Goal: Complete application form

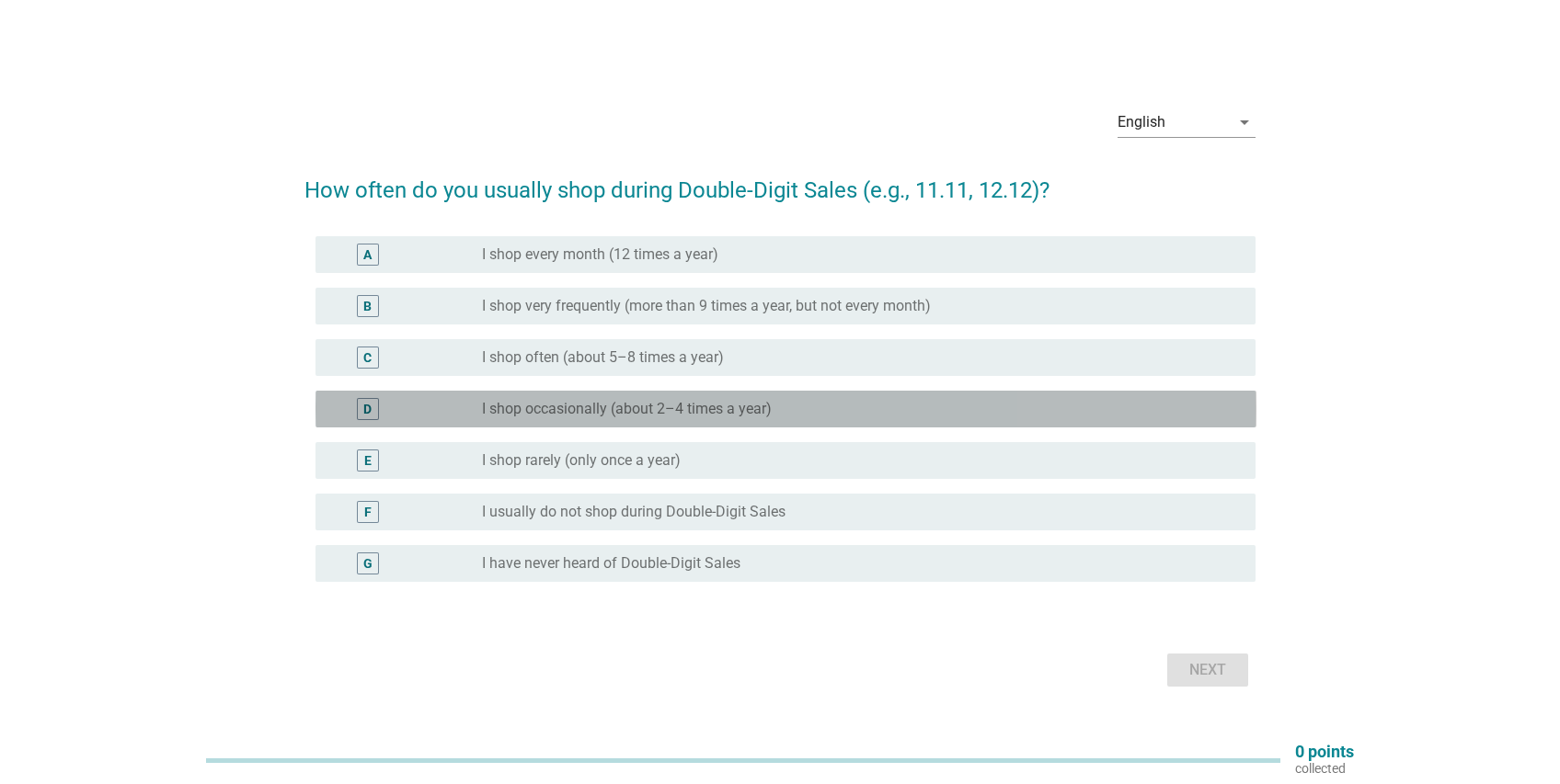
click at [811, 405] on div "radio_button_unchecked I shop occasionally (about 2–4 times a year)" at bounding box center [854, 409] width 745 height 19
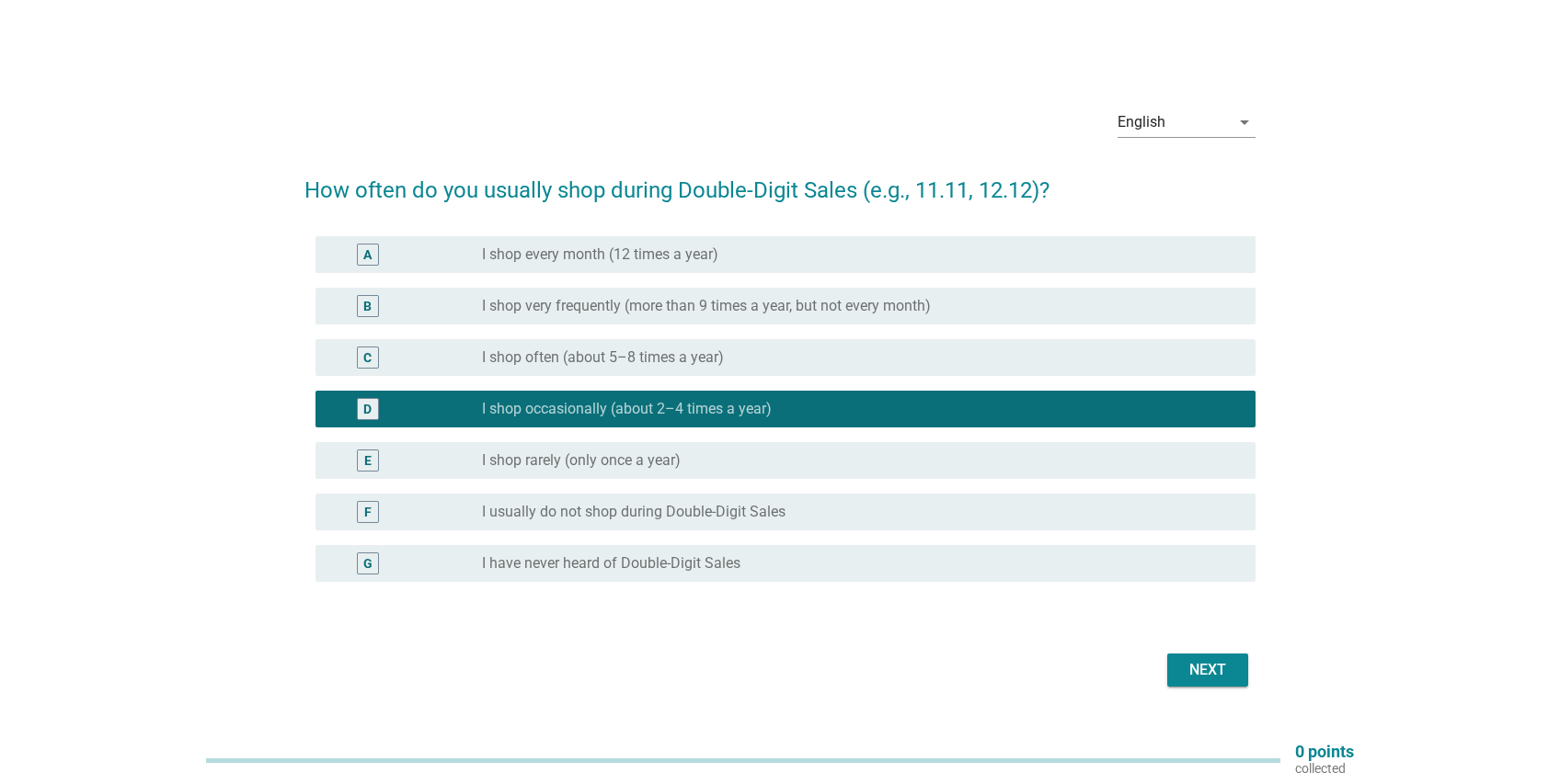
click at [1196, 671] on div "Next" at bounding box center [1207, 670] width 51 height 22
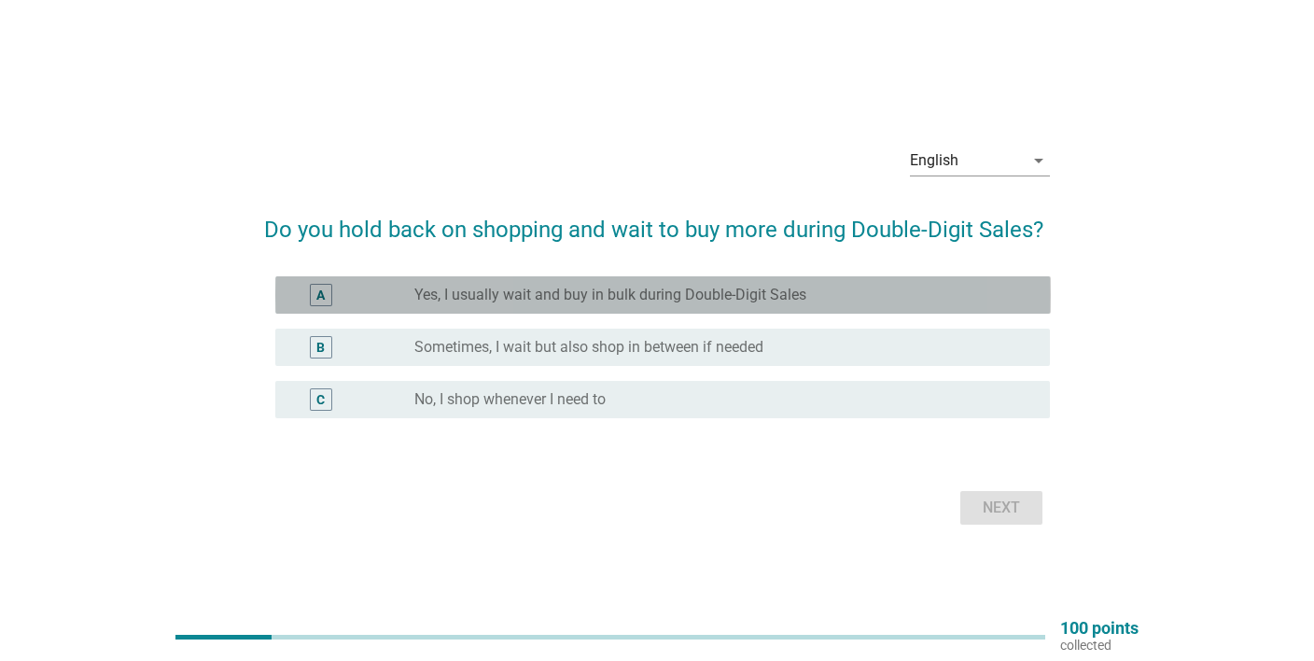
click at [836, 287] on div "radio_button_unchecked Yes, I usually wait and buy in bulk during Double-Digit …" at bounding box center [717, 295] width 607 height 19
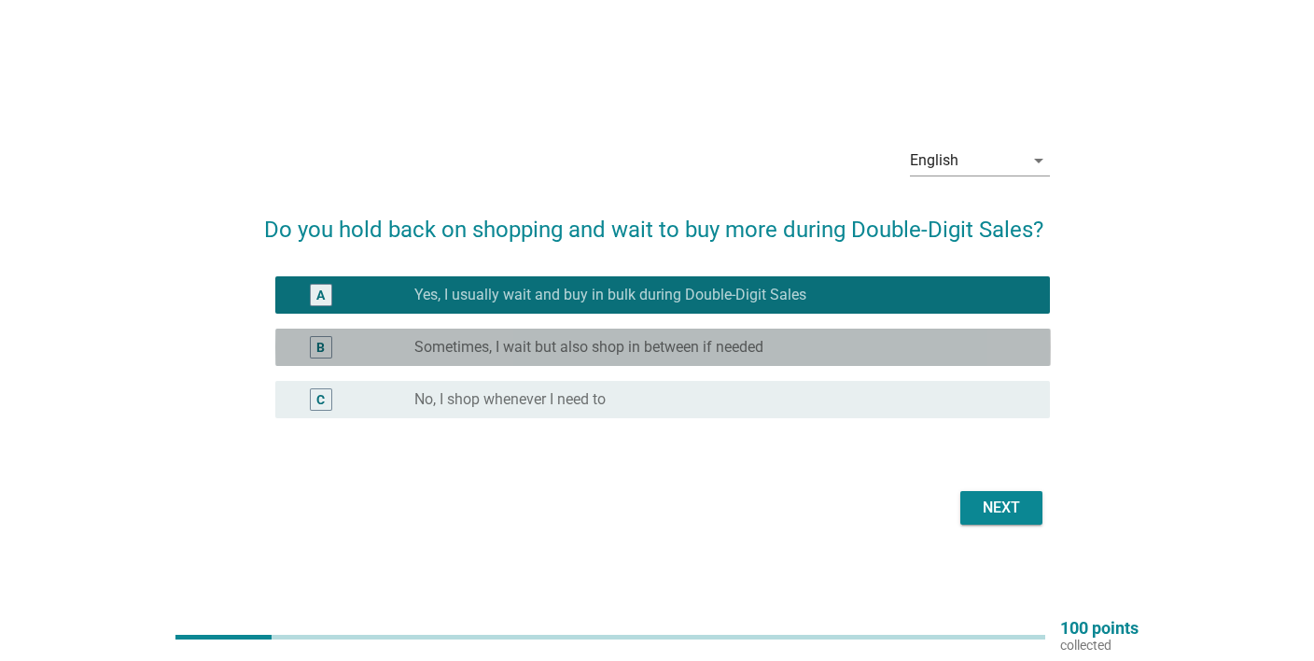
click at [840, 341] on div "radio_button_unchecked Sometimes, I wait but also shop in between if needed" at bounding box center [717, 347] width 607 height 19
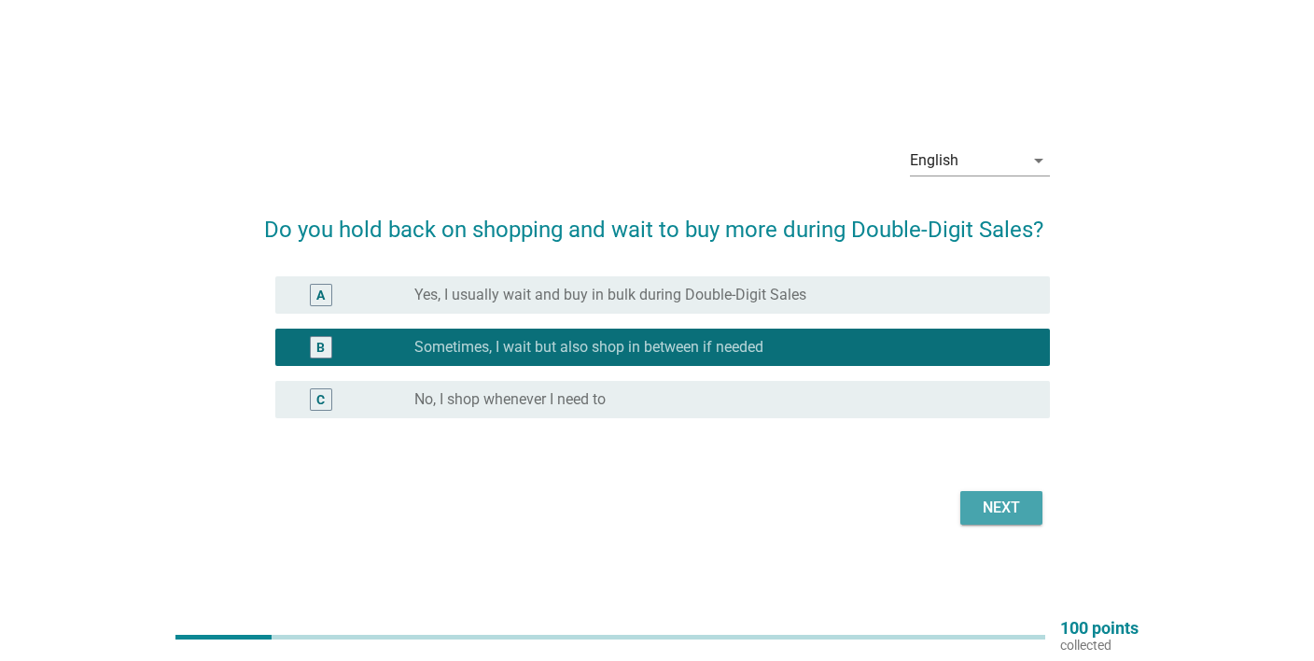
click at [992, 505] on div "Next" at bounding box center [1001, 508] width 52 height 22
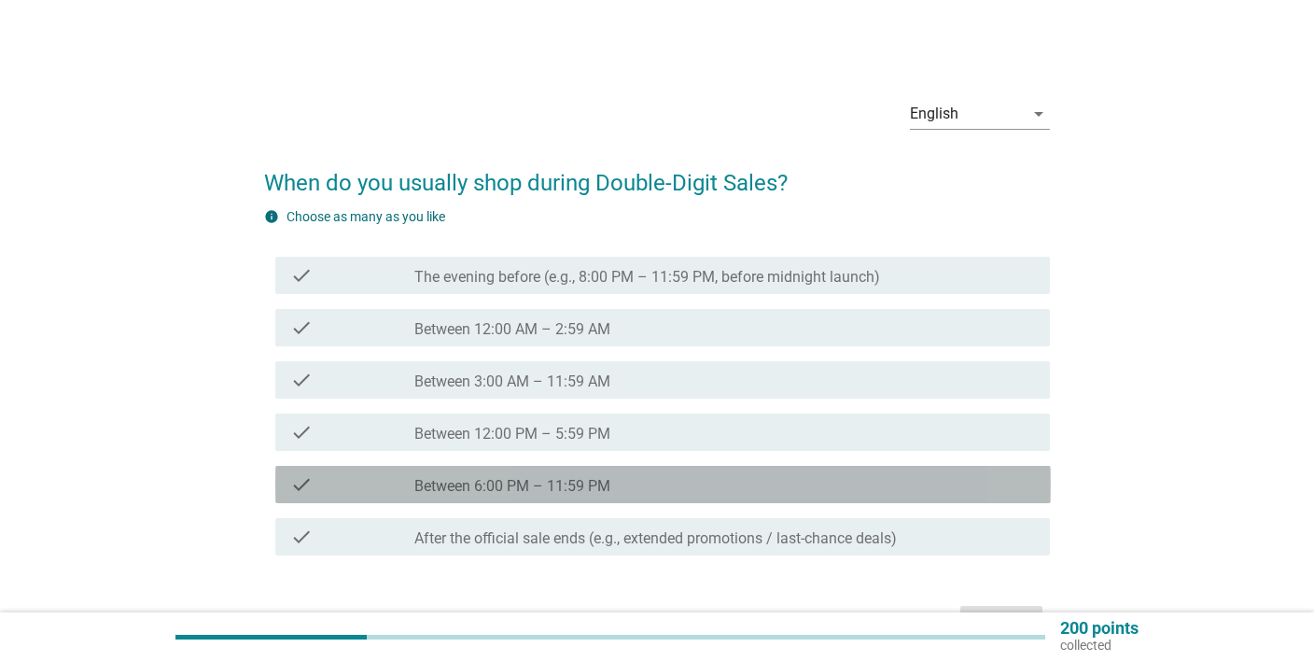
click at [619, 484] on div "check_box_outline_blank Between 6:00 PM – 11:59 PM" at bounding box center [725, 484] width 622 height 22
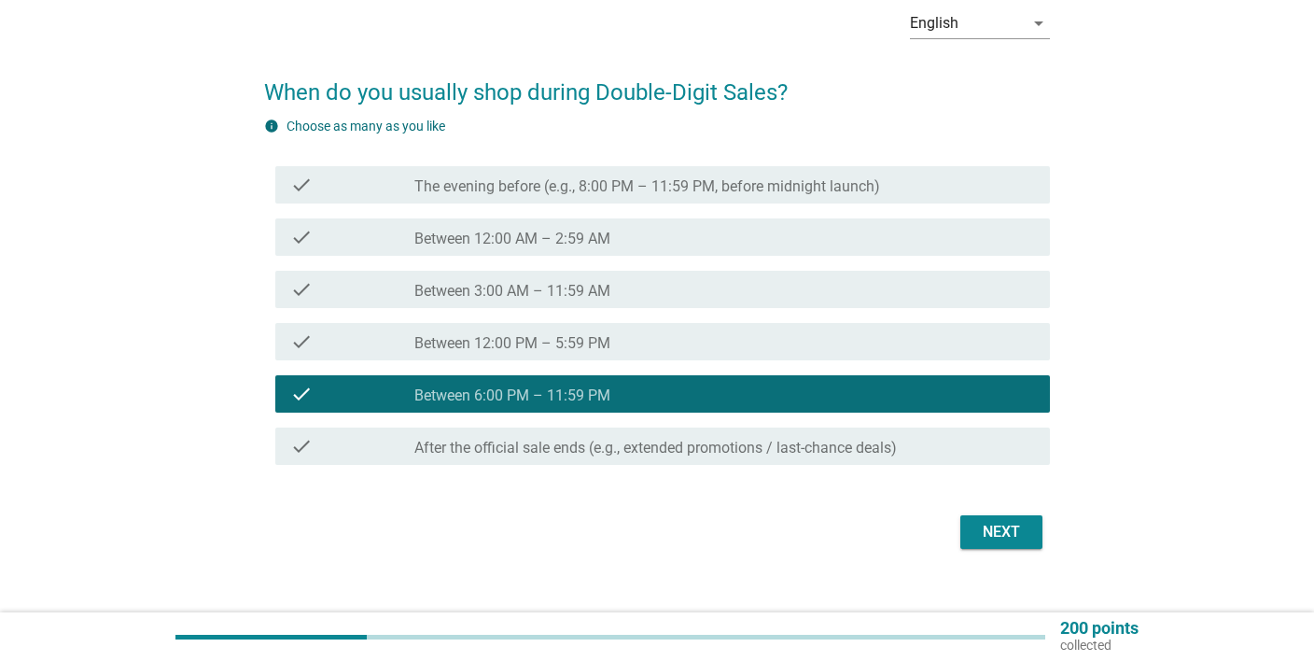
scroll to position [116, 0]
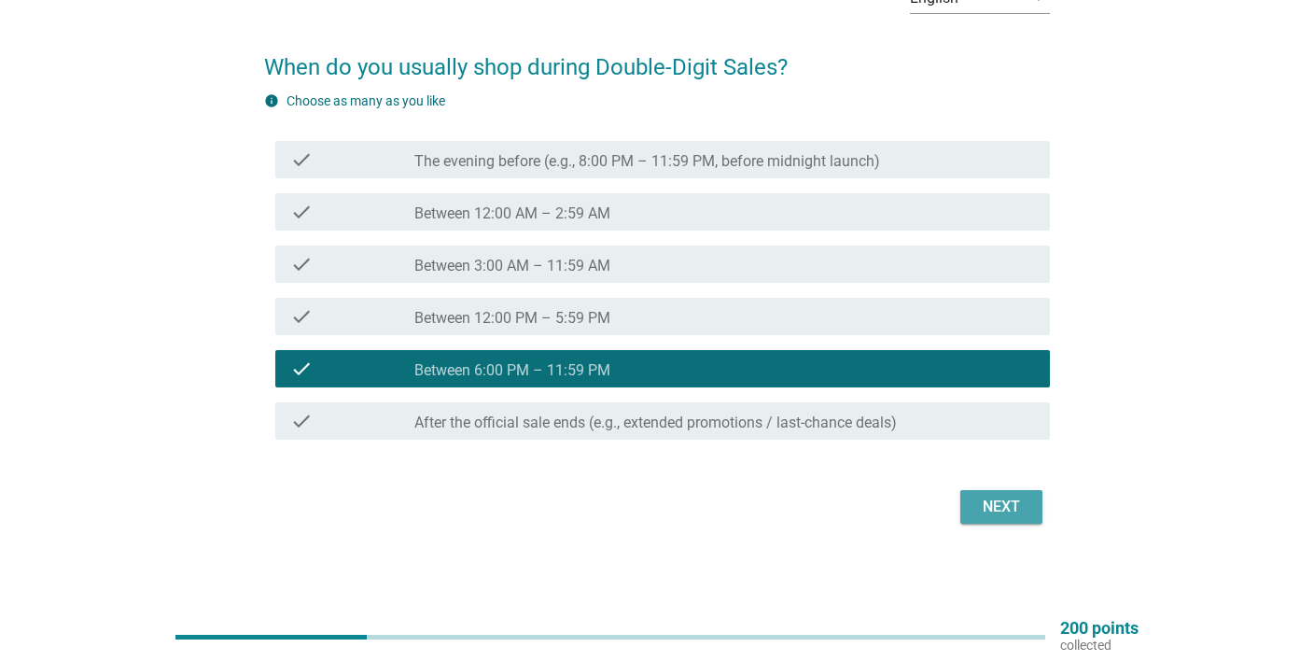
click at [1020, 501] on div "Next" at bounding box center [1001, 507] width 52 height 22
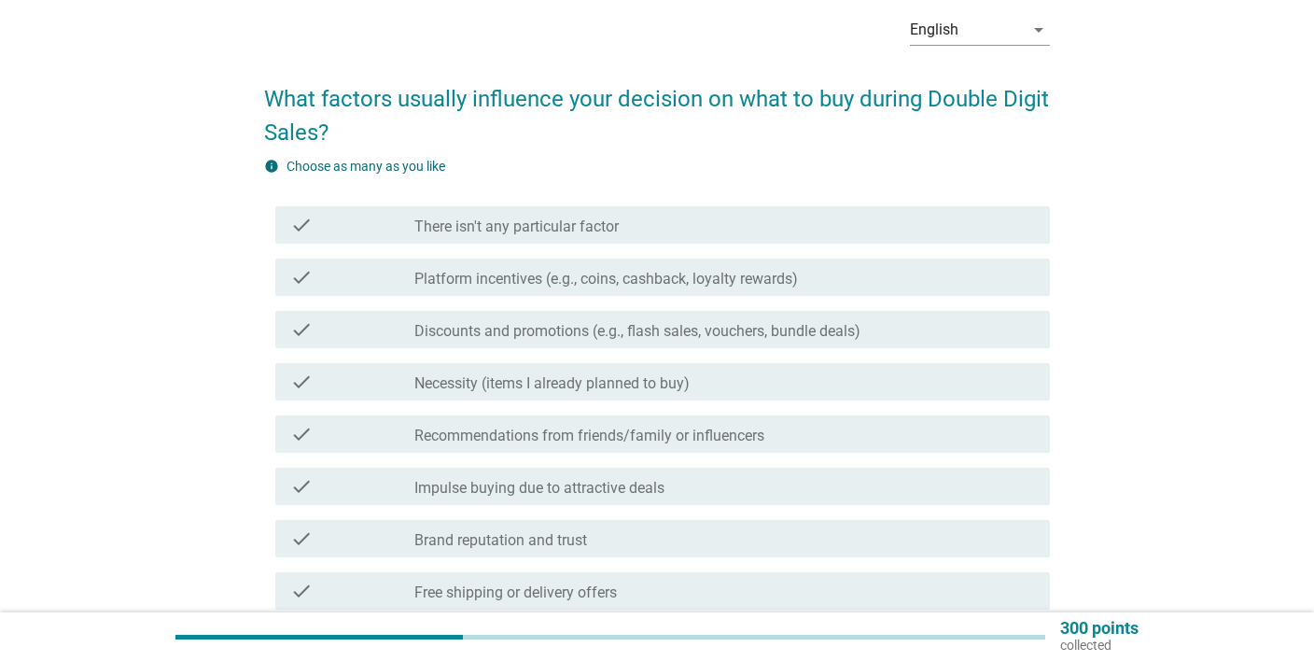
scroll to position [98, 0]
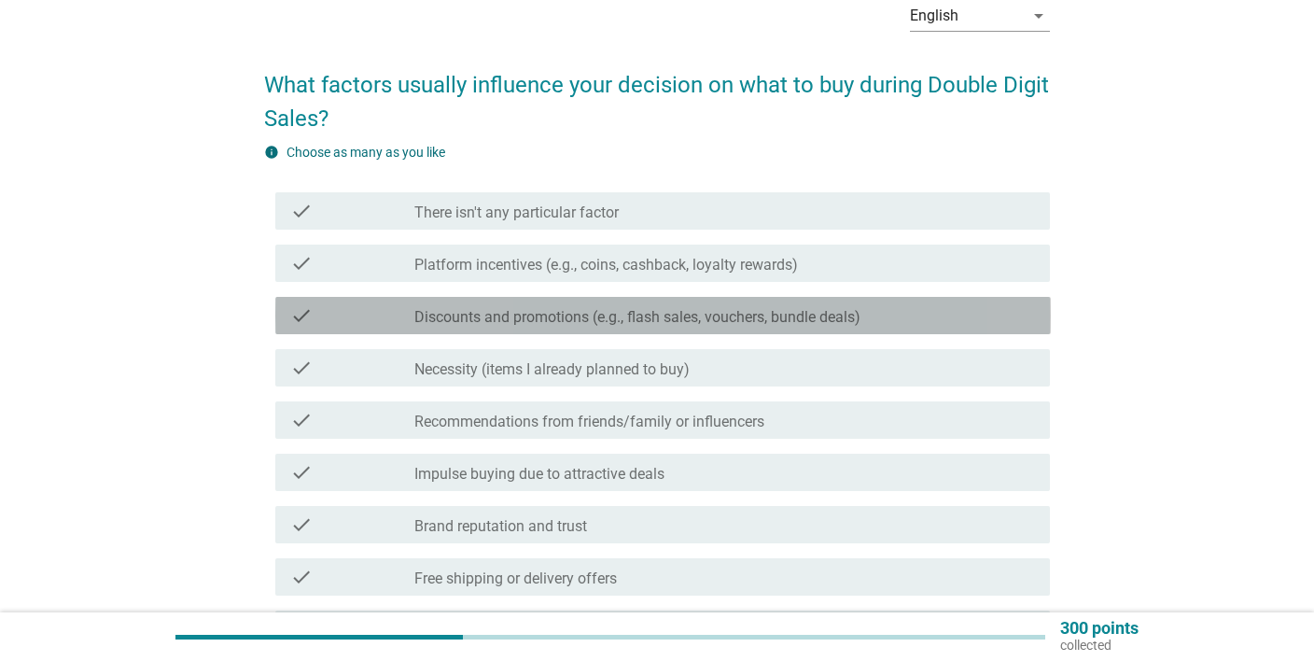
click at [715, 313] on label "Discounts and promotions (e.g., flash sales, vouchers, bundle deals)" at bounding box center [637, 317] width 446 height 19
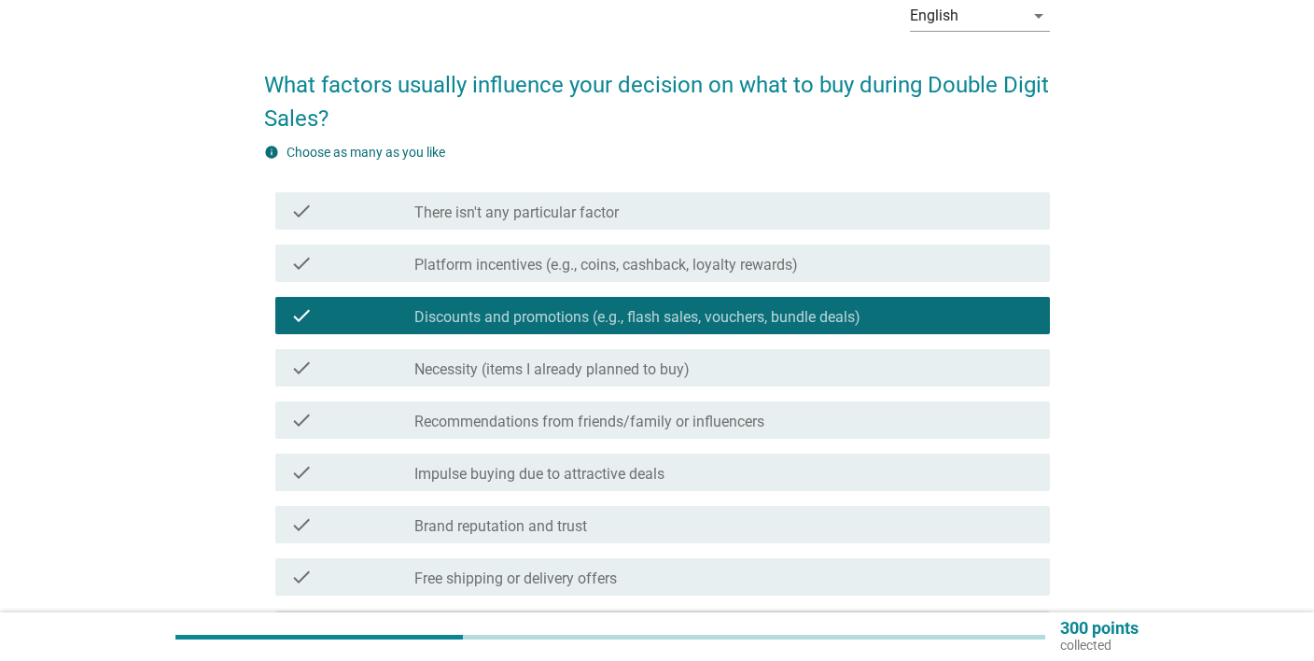
click at [781, 271] on label "Platform incentives (e.g., coins, cashback, loyalty rewards)" at bounding box center [606, 265] width 384 height 19
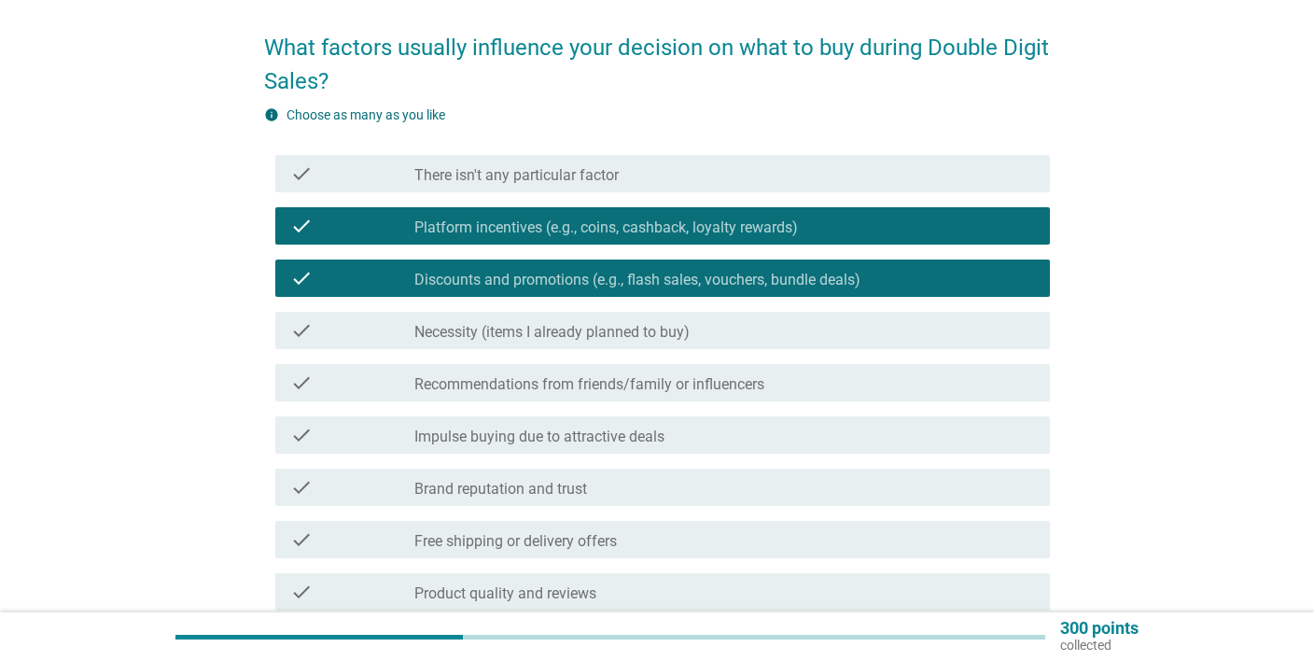
scroll to position [197, 0]
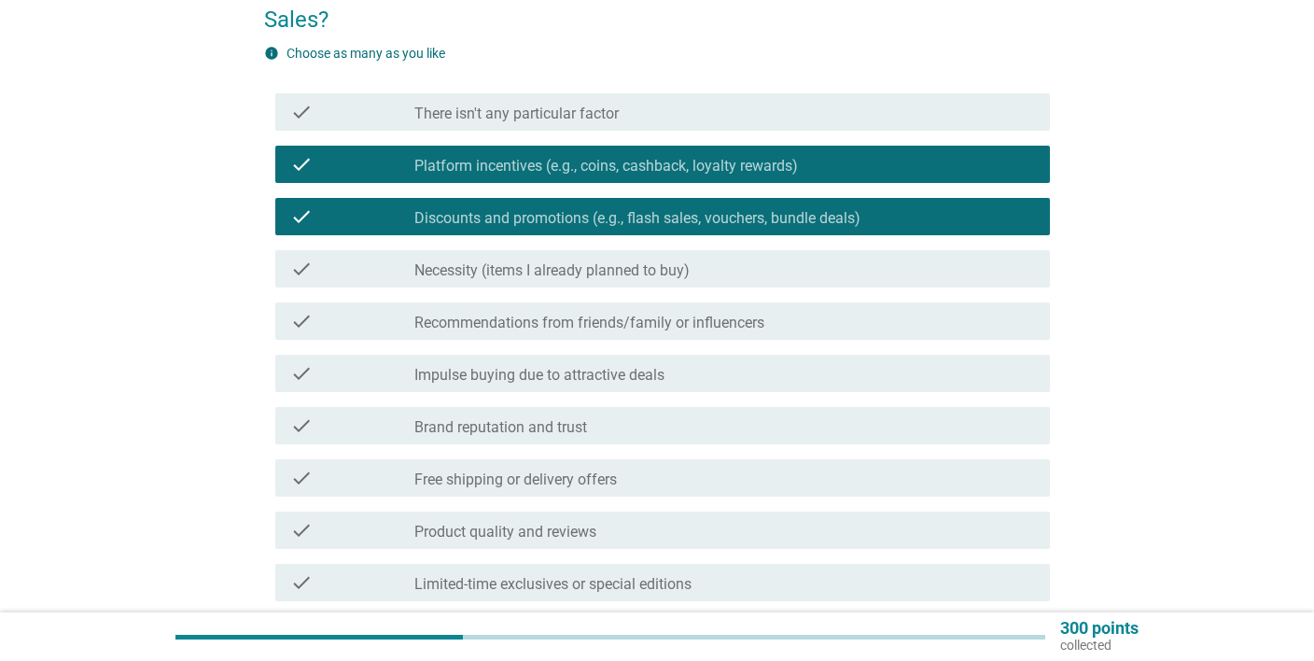
click at [658, 384] on label "Impulse buying due to attractive deals" at bounding box center [539, 375] width 250 height 19
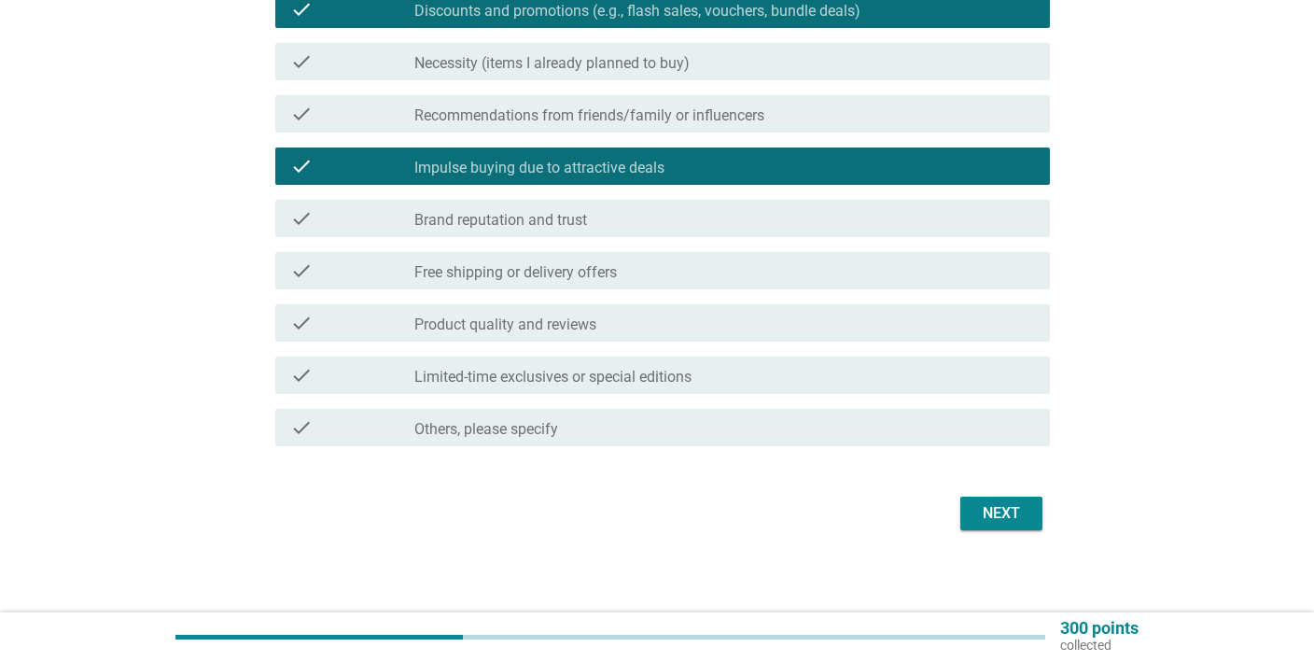
scroll to position [411, 0]
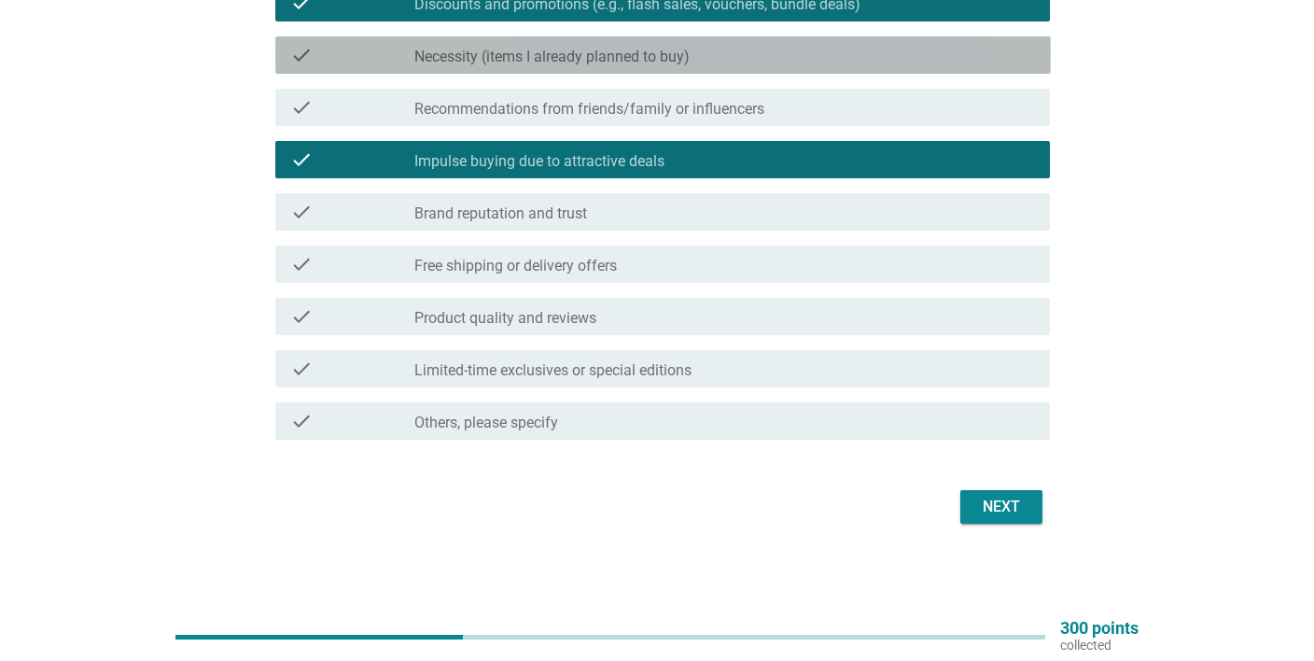
click at [725, 50] on div "check_box_outline_blank Necessity (items I already planned to buy)" at bounding box center [725, 55] width 622 height 22
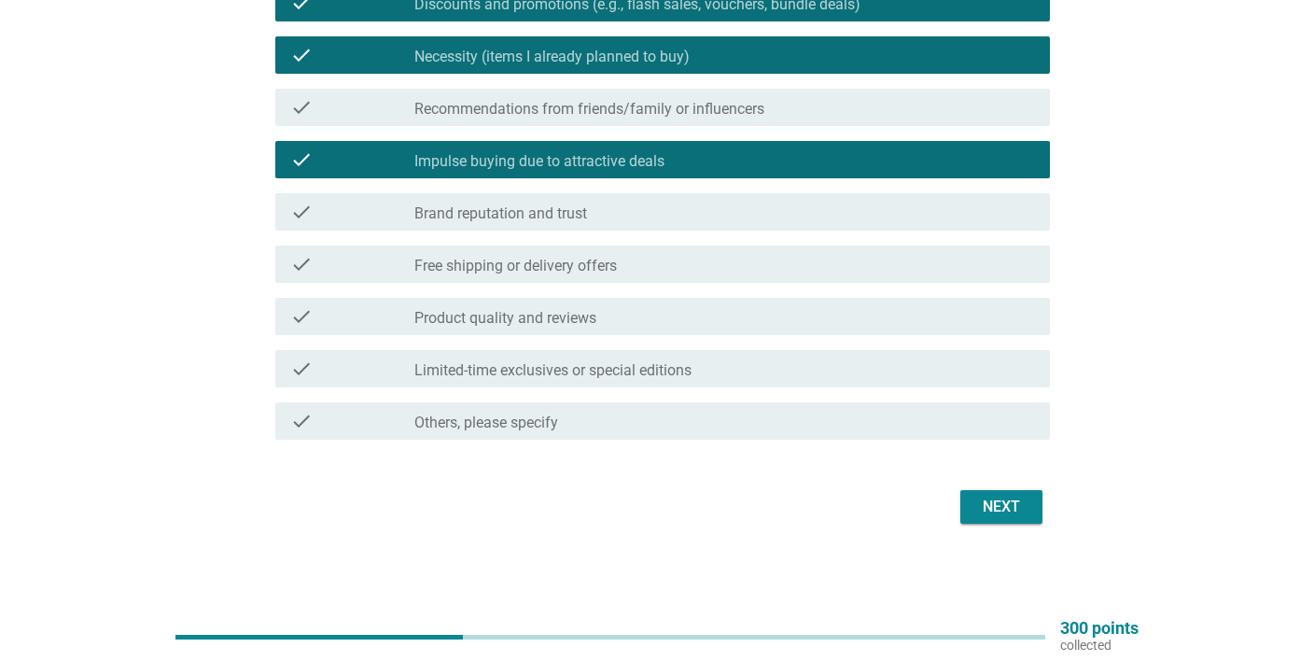
click at [1000, 506] on div "Next" at bounding box center [1001, 507] width 52 height 22
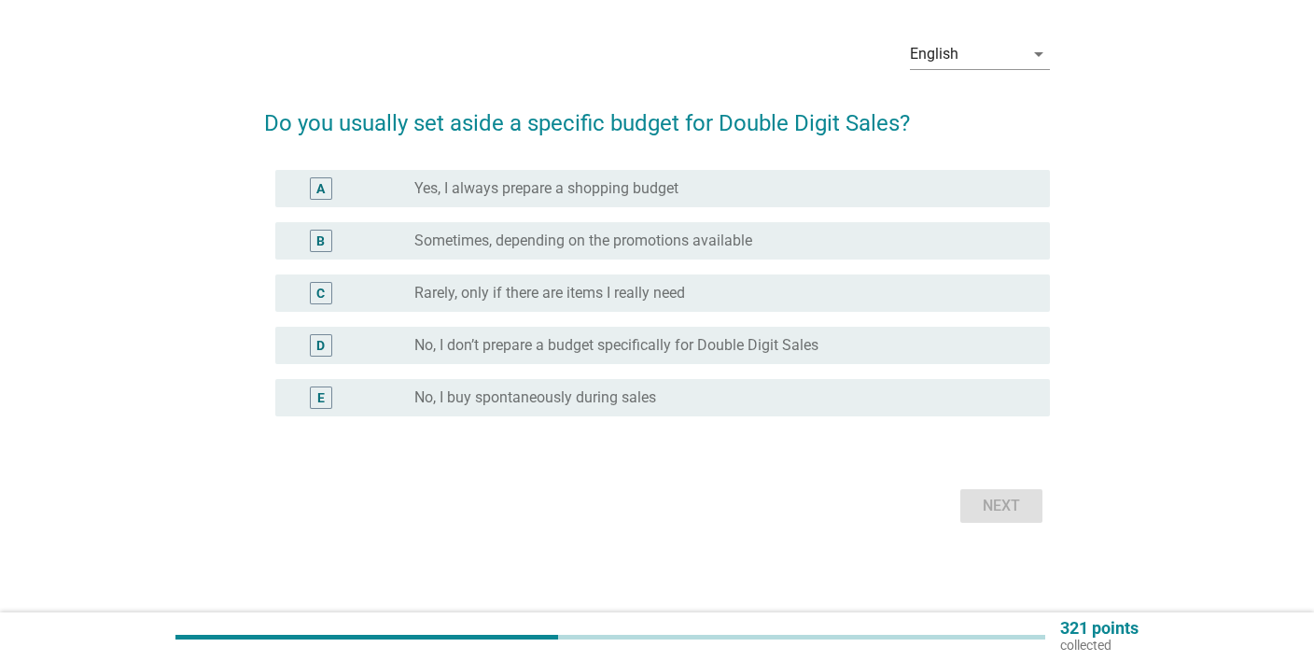
scroll to position [0, 0]
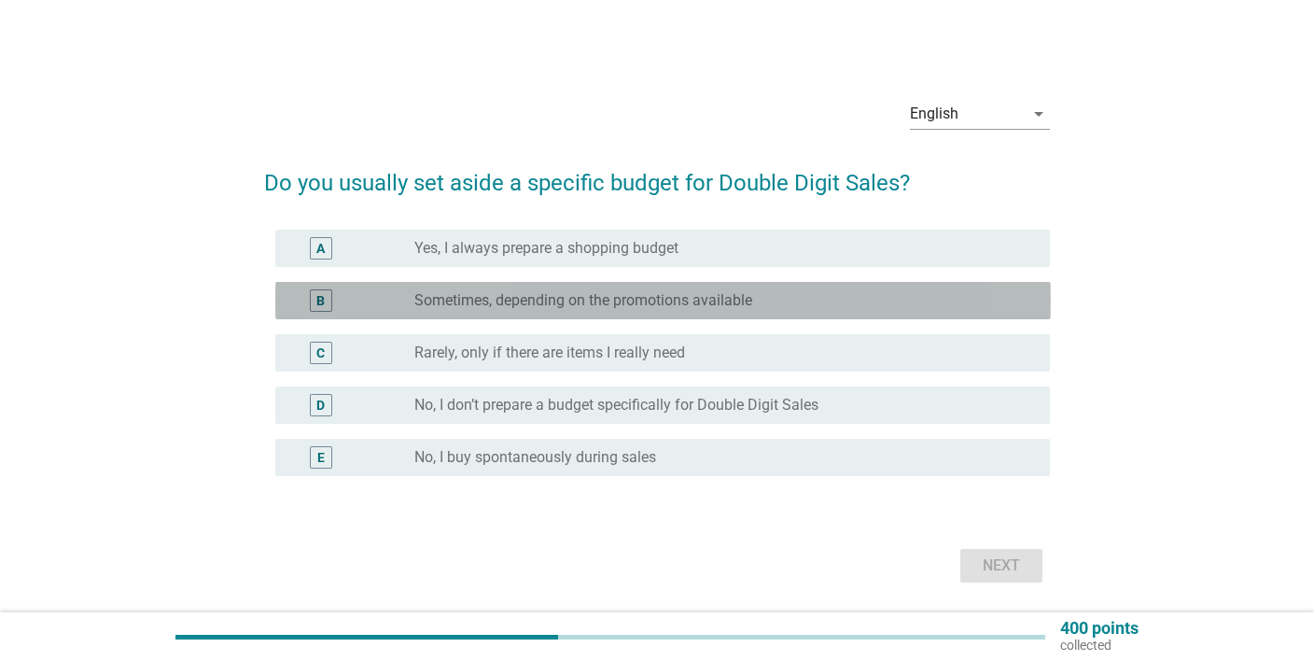
click at [575, 303] on label "Sometimes, depending on the promotions available" at bounding box center [583, 300] width 338 height 19
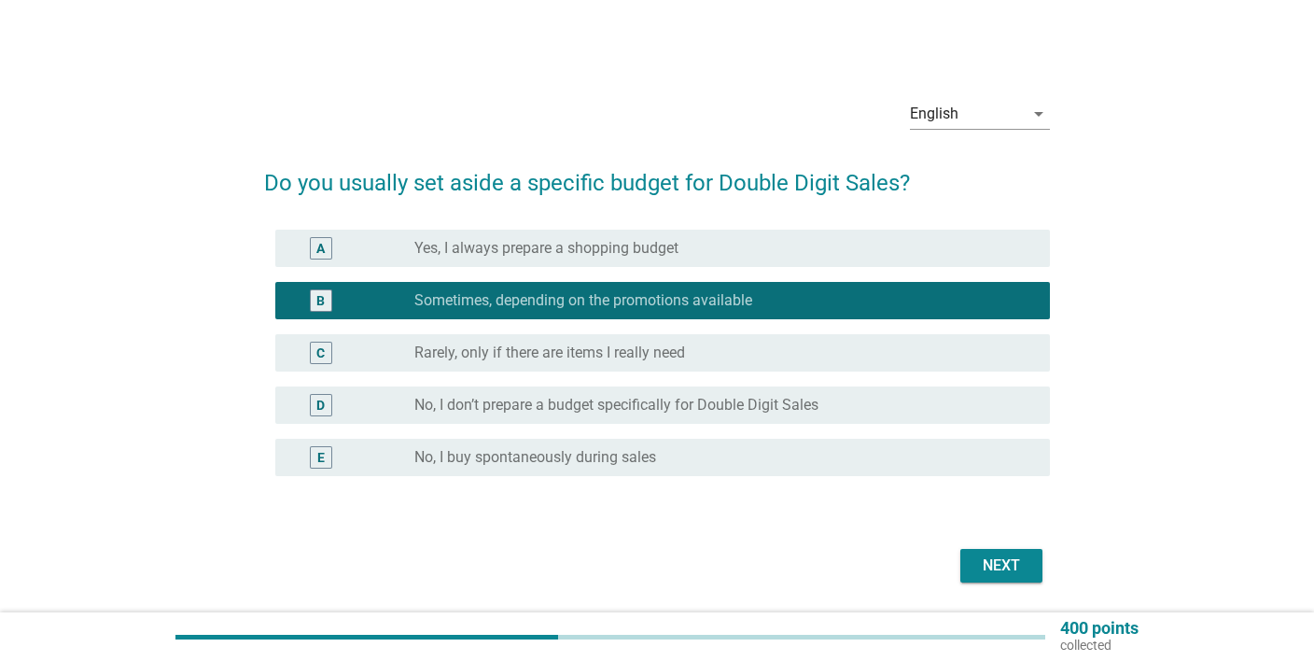
click at [1008, 565] on div "Next" at bounding box center [1001, 565] width 52 height 22
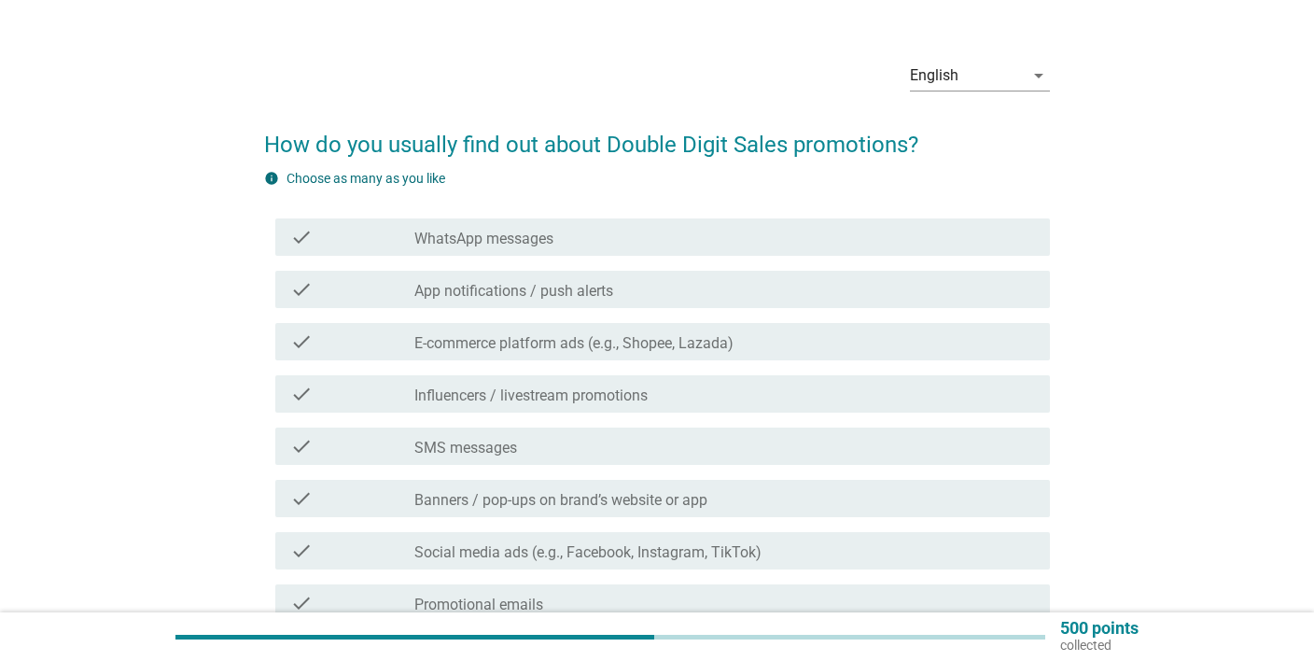
scroll to position [98, 0]
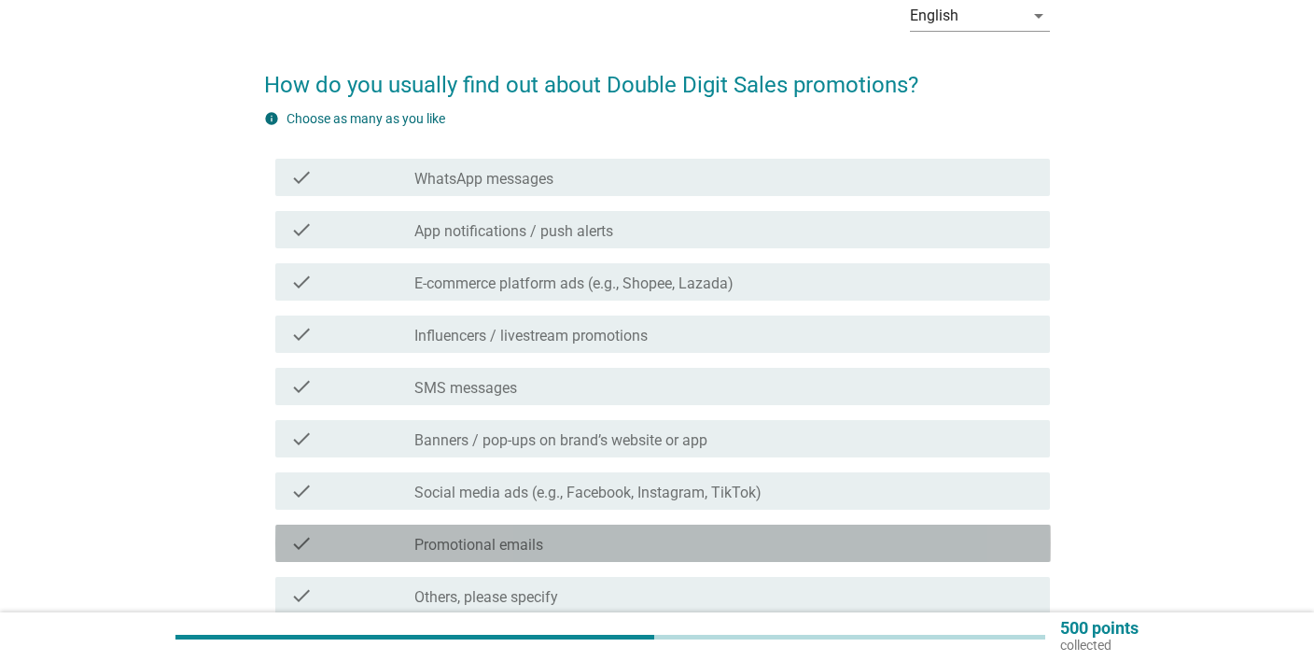
click at [548, 551] on div "check_box_outline_blank Promotional emails" at bounding box center [725, 543] width 622 height 22
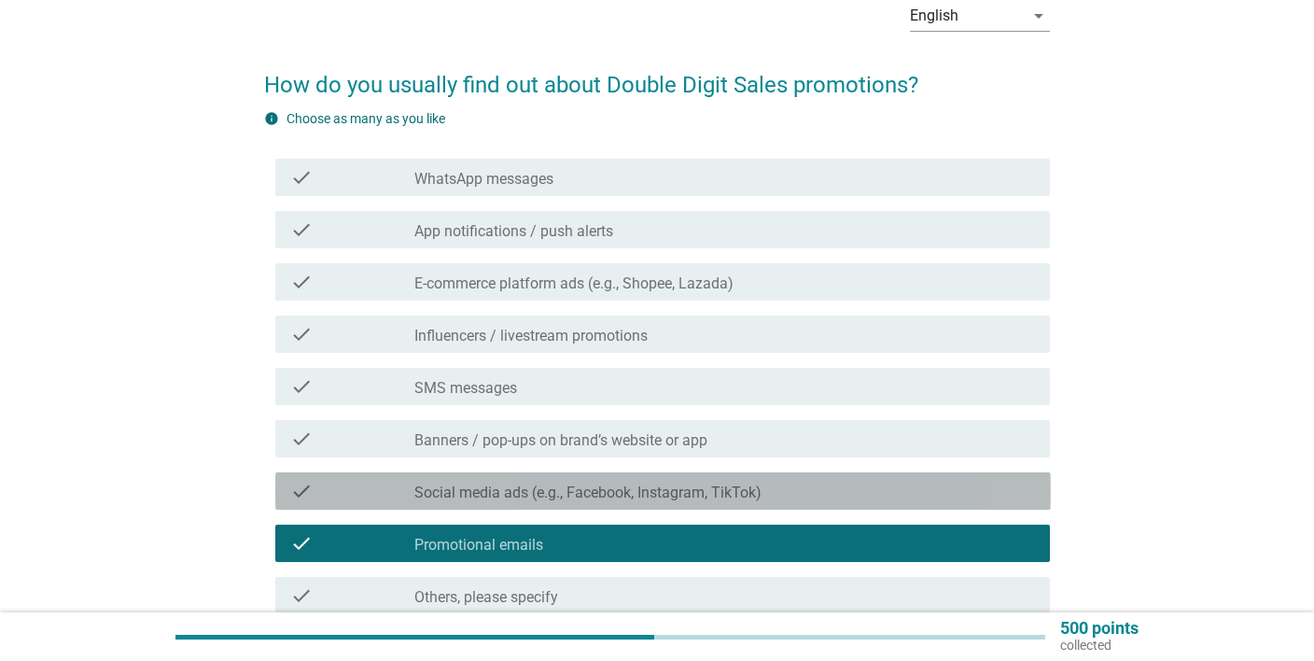
click at [595, 490] on label "Social media ads (e.g., Facebook, Instagram, TikTok)" at bounding box center [587, 493] width 347 height 19
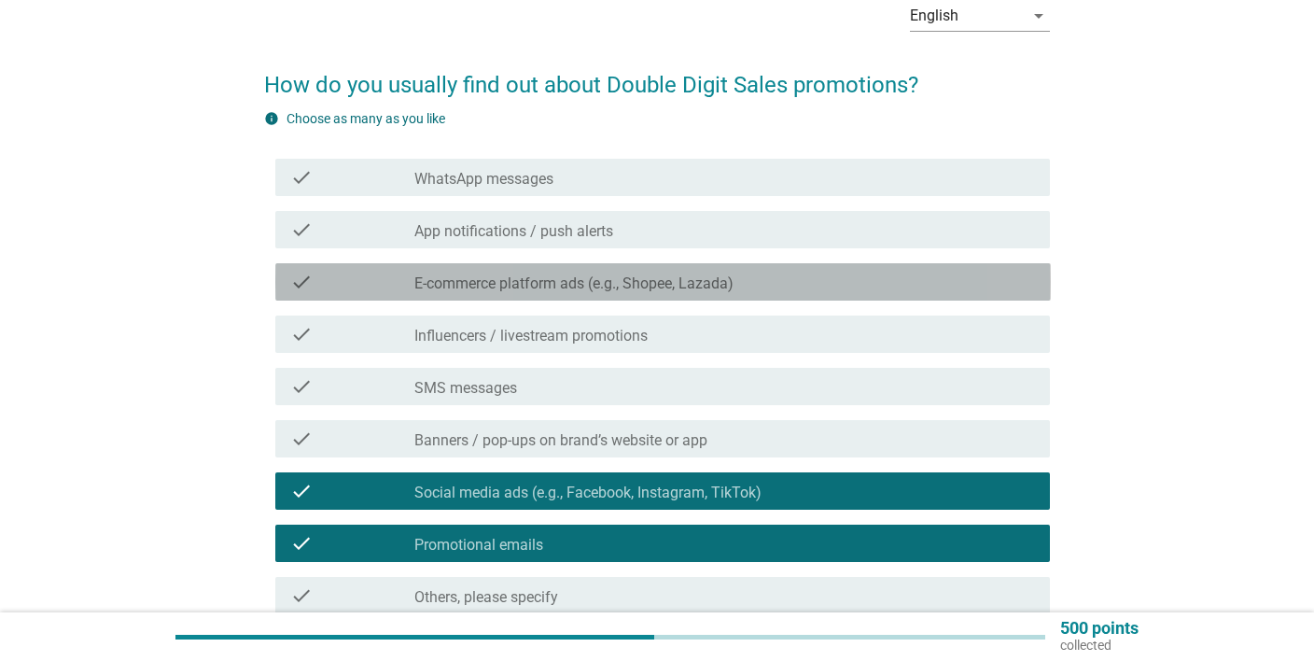
click at [605, 300] on div "check check_box_outline_blank E-commerce platform ads (e.g., Shopee, Lazada)" at bounding box center [663, 281] width 776 height 37
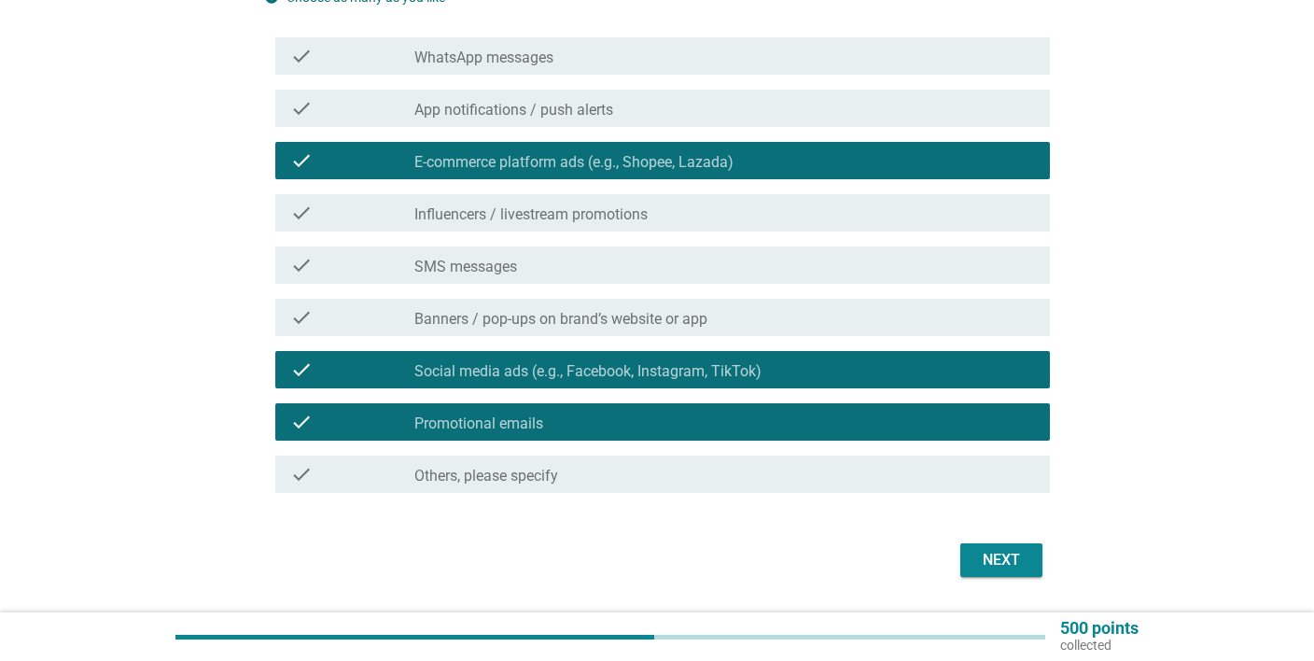
scroll to position [273, 0]
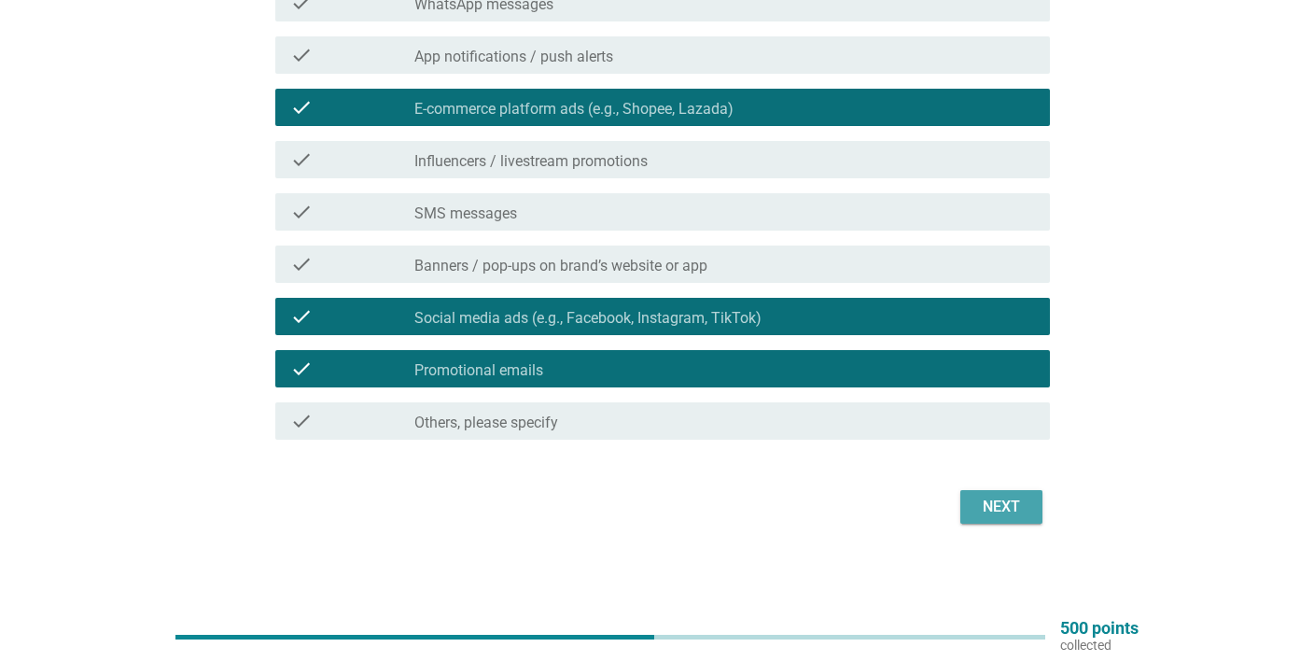
click at [1005, 509] on div "Next" at bounding box center [1001, 507] width 52 height 22
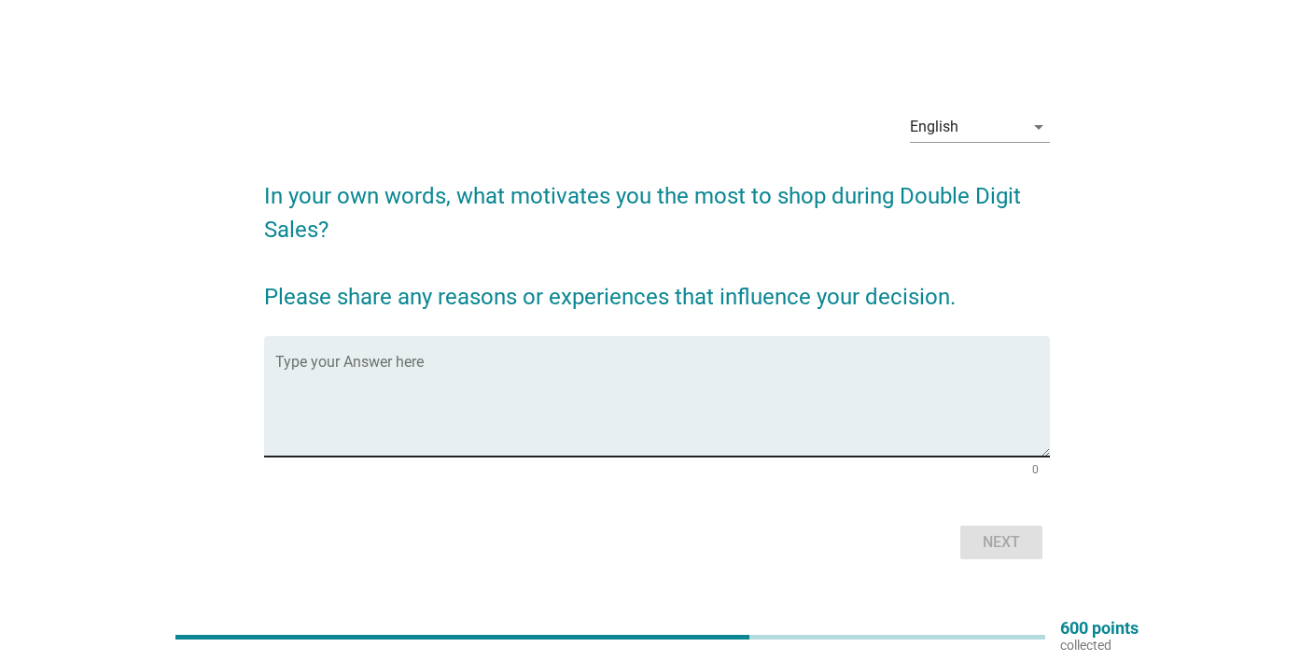
click at [668, 358] on textarea "Type your Answer here" at bounding box center [663, 407] width 776 height 98
click at [648, 426] on textarea "Type your Answer here" at bounding box center [663, 407] width 776 height 98
type textarea "c"
type textarea "cashback and special promotion price."
click at [1015, 530] on button "Next" at bounding box center [1002, 543] width 82 height 34
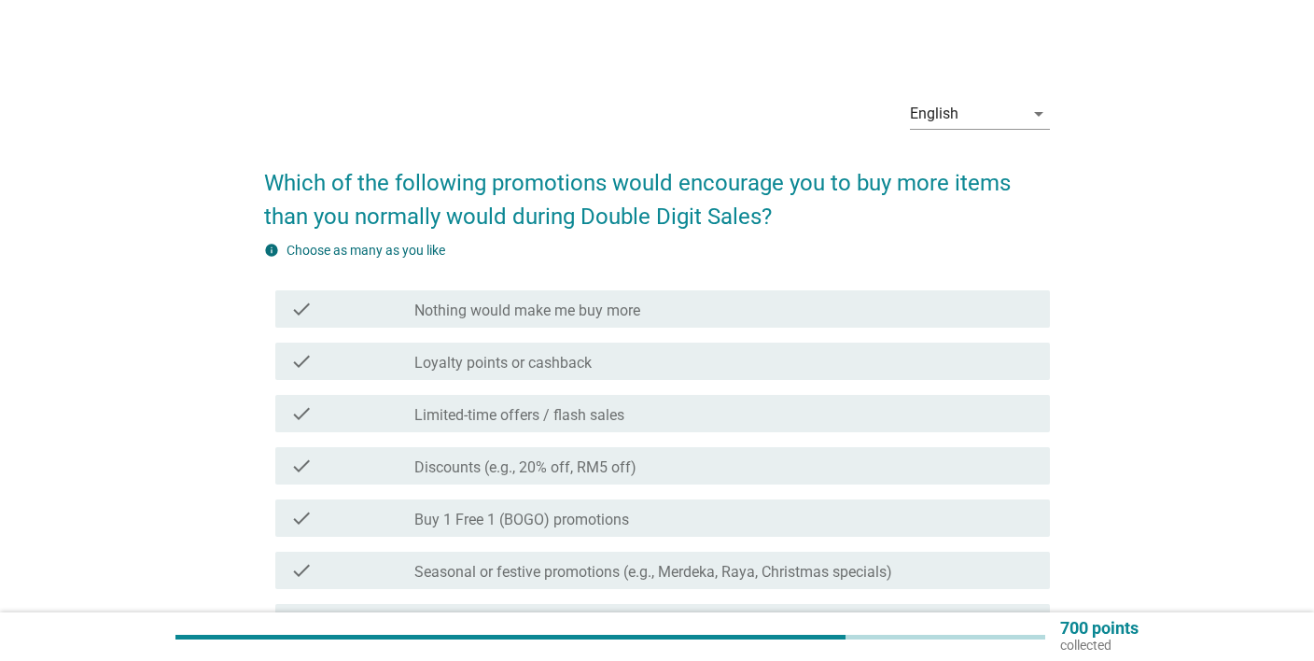
click at [524, 365] on label "Loyalty points or cashback" at bounding box center [502, 363] width 177 height 19
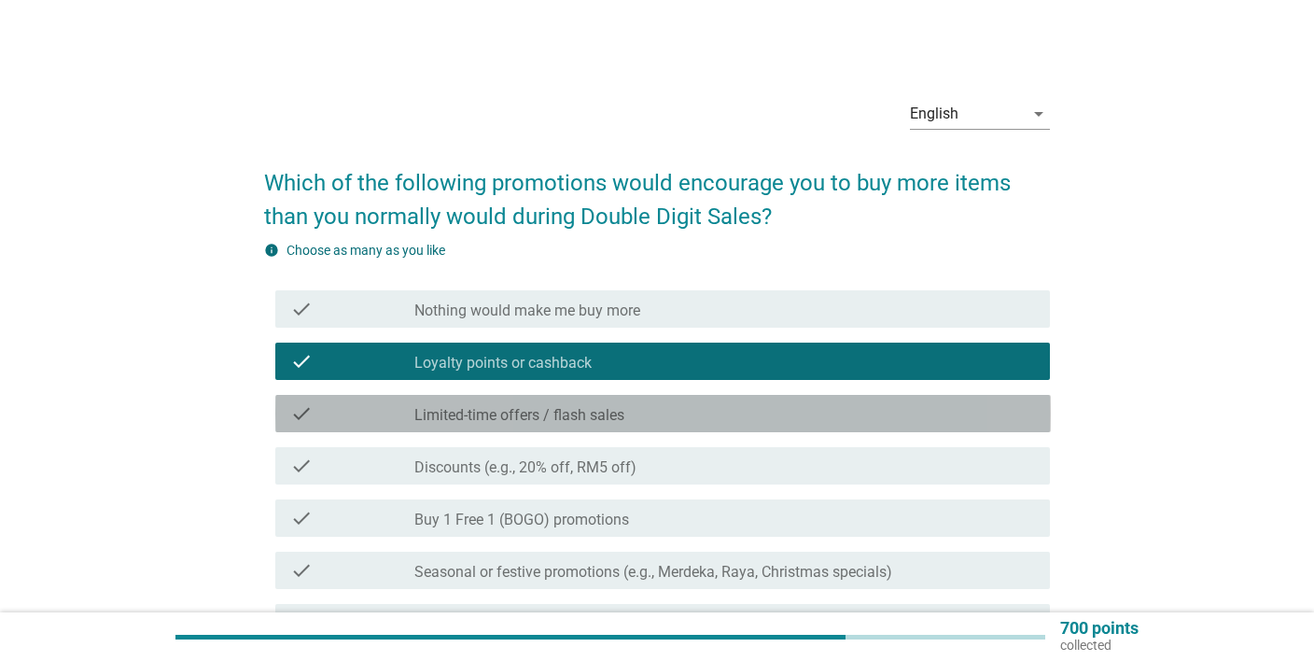
click at [596, 414] on label "Limited-time offers / flash sales" at bounding box center [519, 415] width 210 height 19
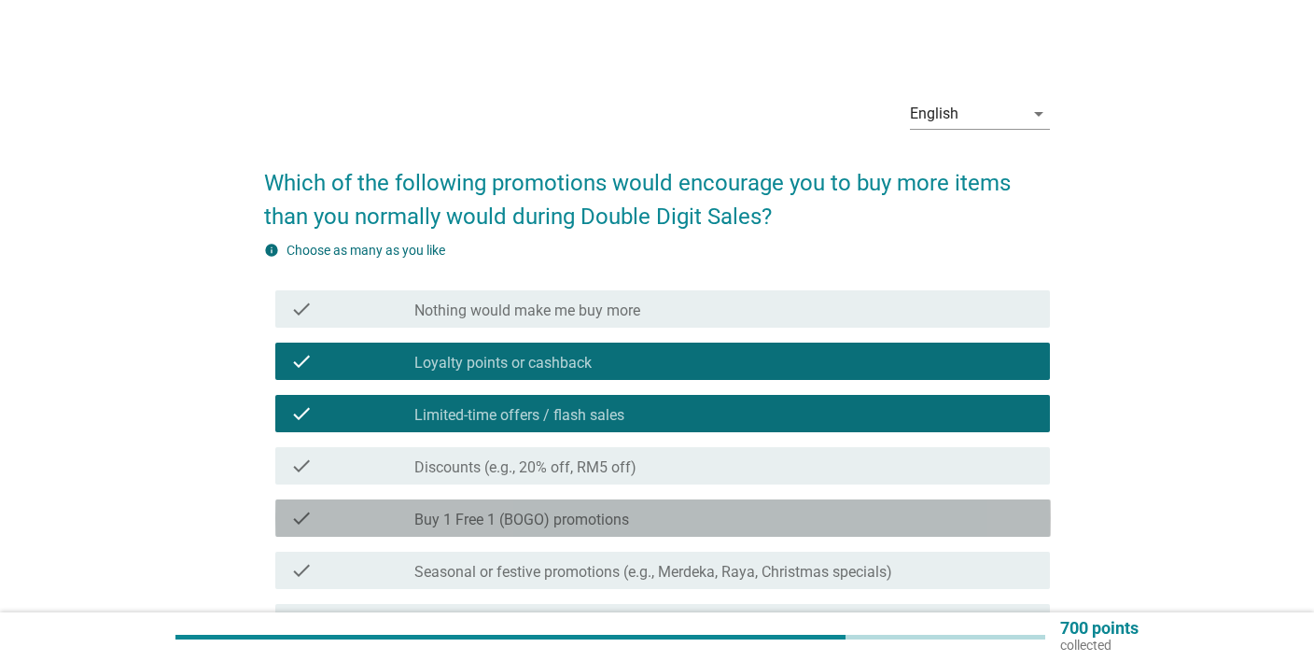
click at [621, 517] on label "Buy 1 Free 1 (BOGO) promotions" at bounding box center [521, 520] width 215 height 19
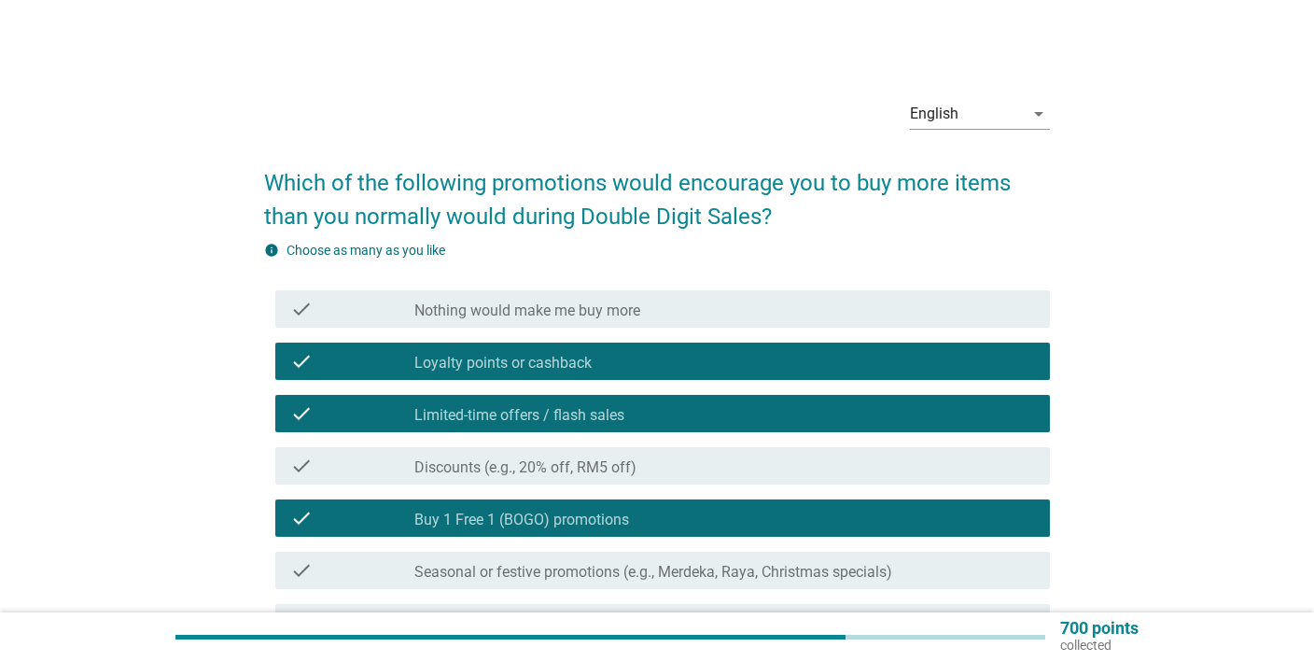
scroll to position [295, 0]
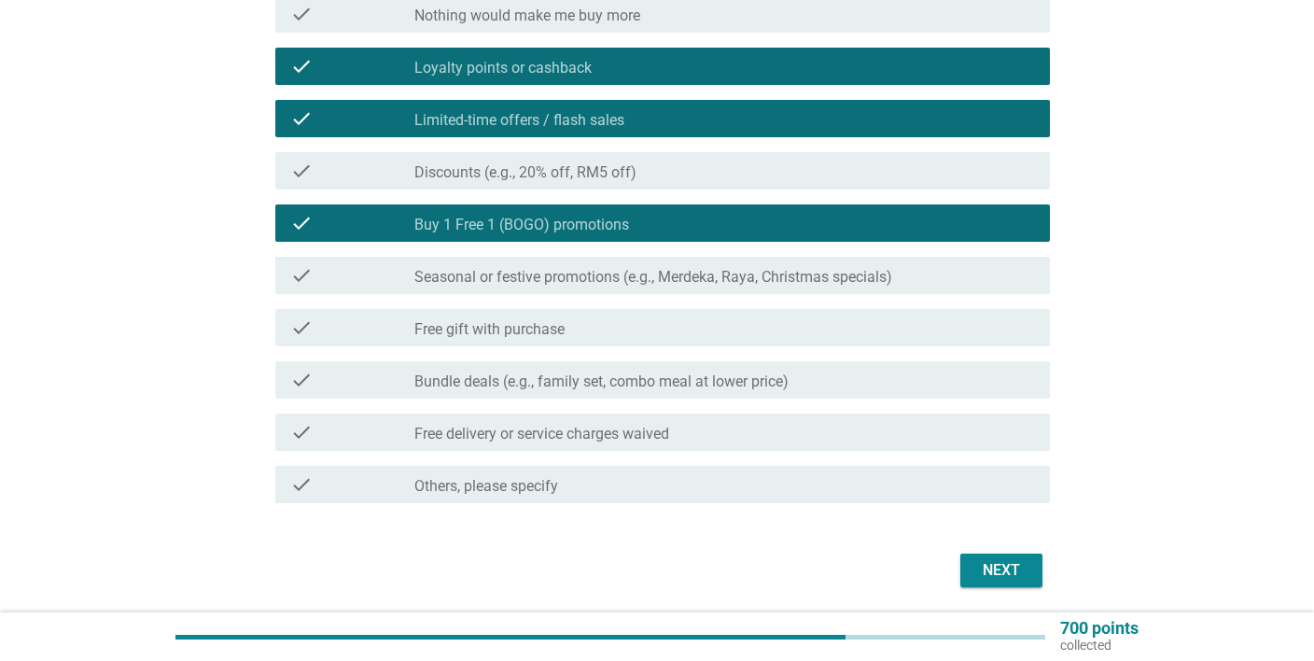
click at [621, 272] on label "Seasonal or festive promotions (e.g., Merdeka, Raya, Christmas specials)" at bounding box center [653, 277] width 478 height 19
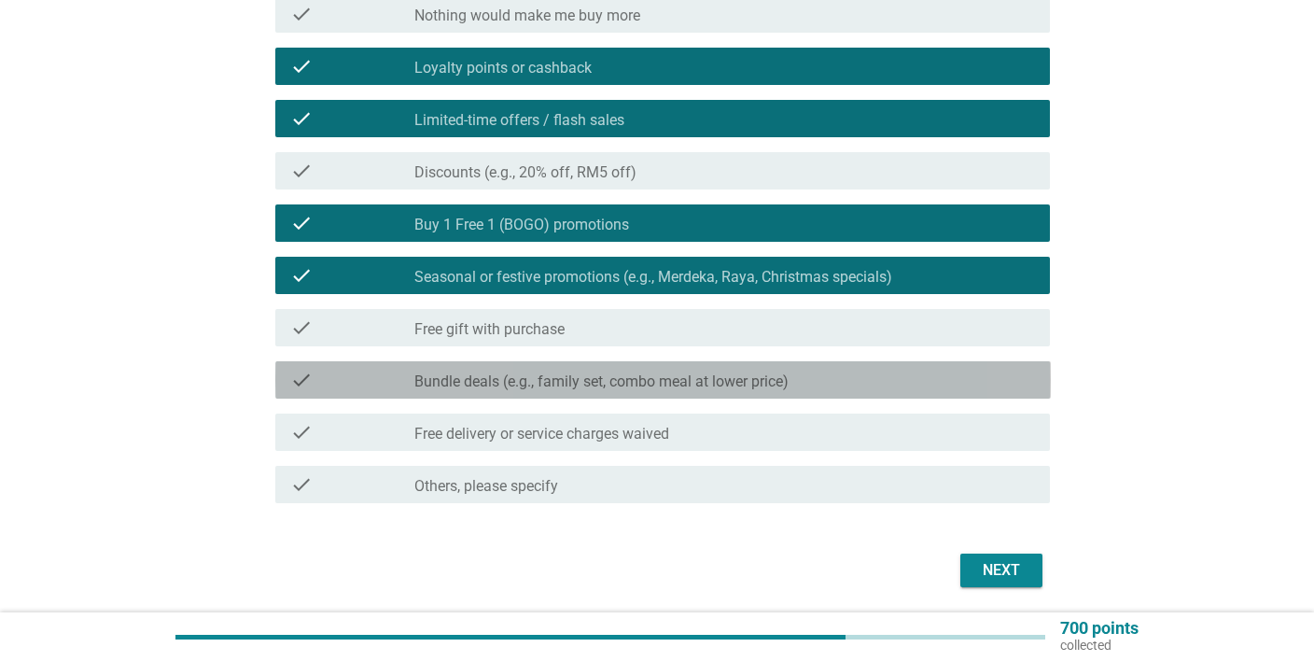
click at [604, 386] on label "Bundle deals (e.g., family set, combo meal at lower price)" at bounding box center [601, 381] width 374 height 19
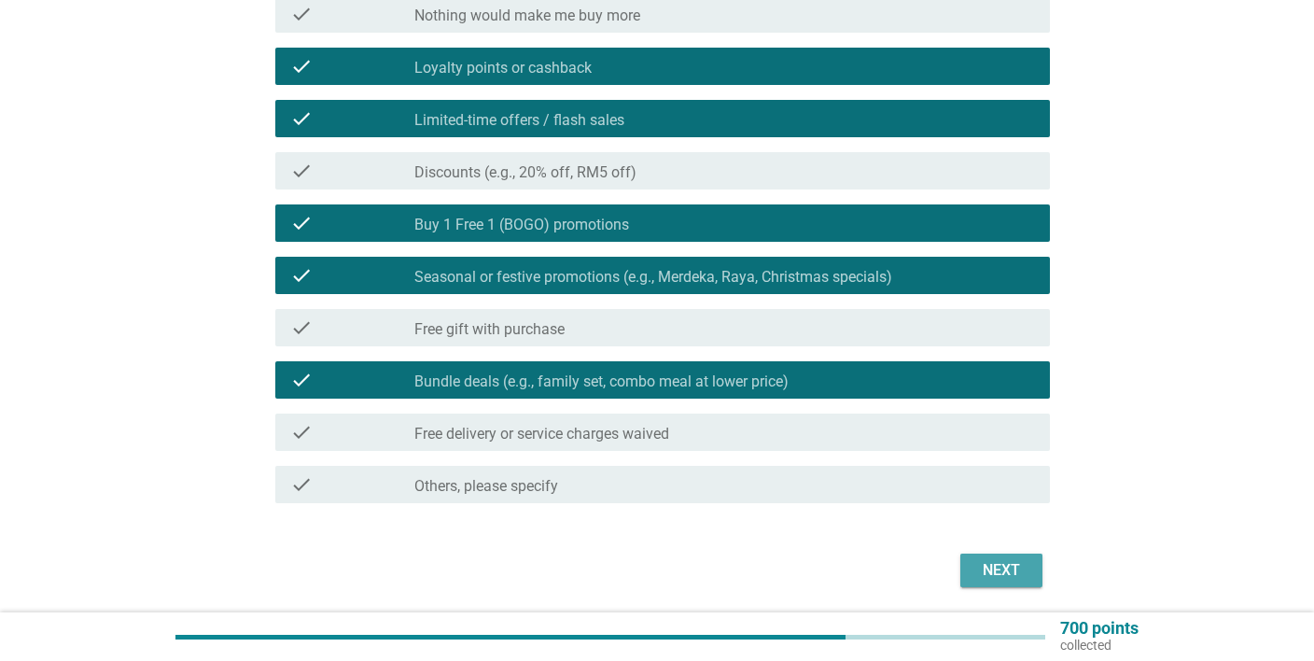
click at [993, 564] on div "Next" at bounding box center [1001, 570] width 52 height 22
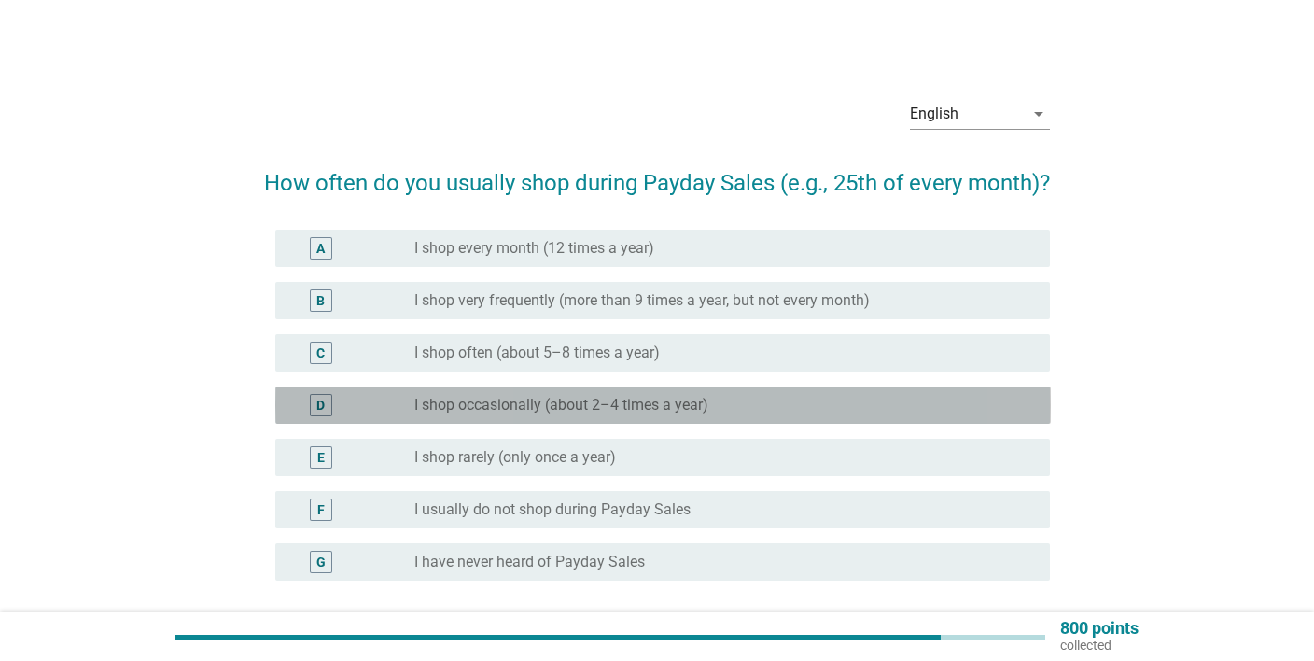
click at [679, 414] on label "I shop occasionally (about 2–4 times a year)" at bounding box center [561, 405] width 294 height 19
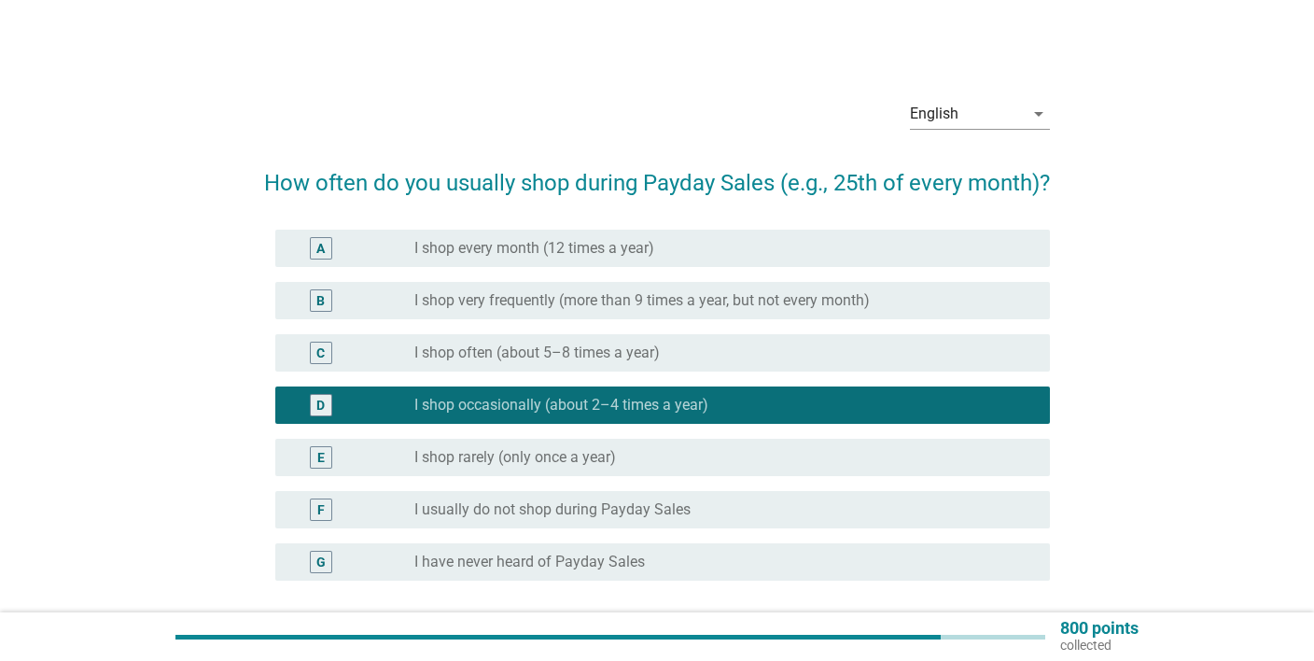
scroll to position [98, 0]
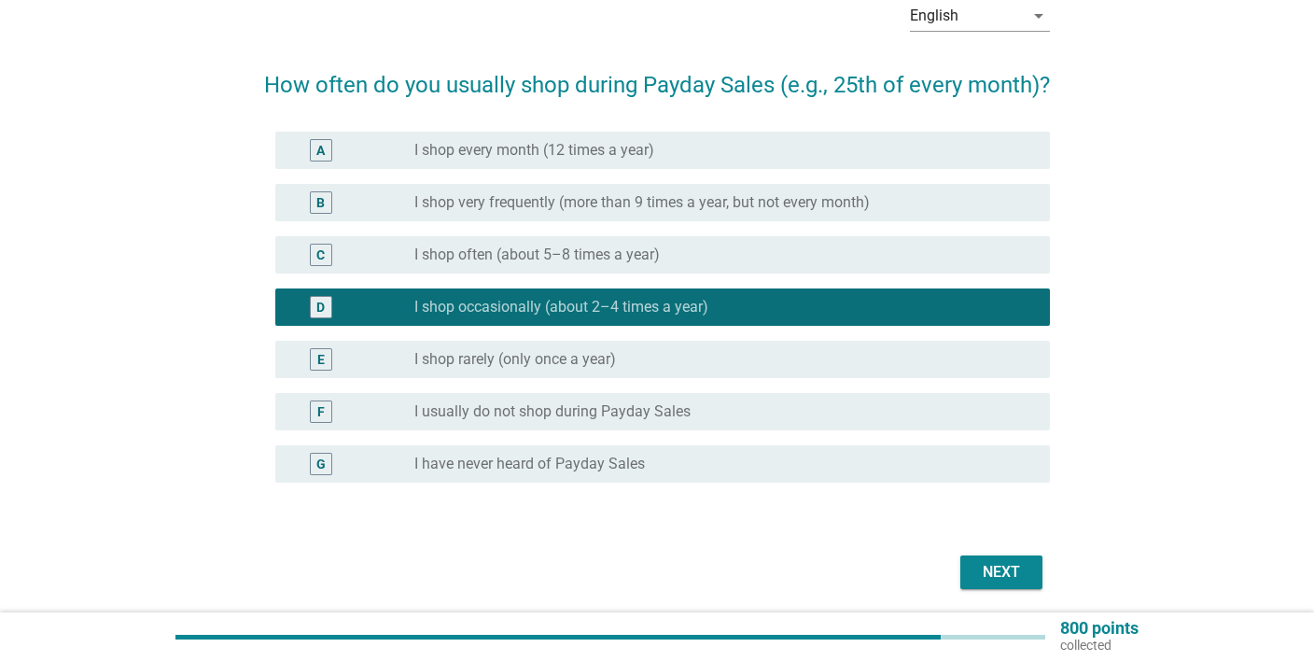
click at [1012, 583] on div "Next" at bounding box center [1001, 572] width 52 height 22
